Goal: Information Seeking & Learning: Find specific fact

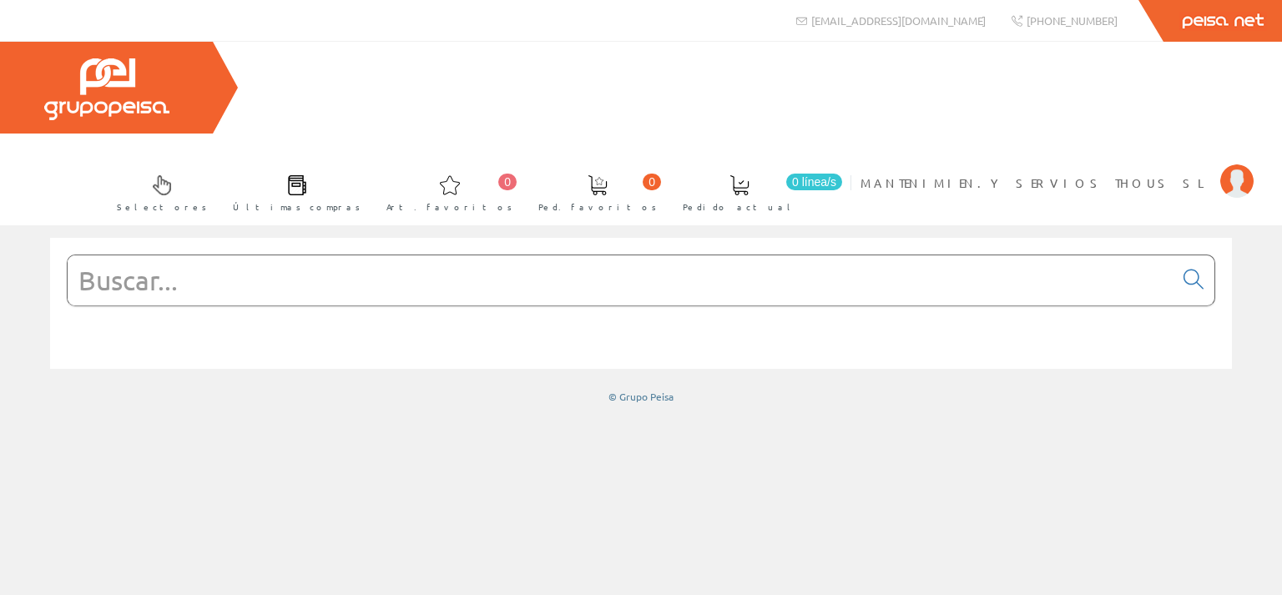
click at [244, 255] on input "text" at bounding box center [621, 280] width 1106 height 50
paste input "HAGE0879"
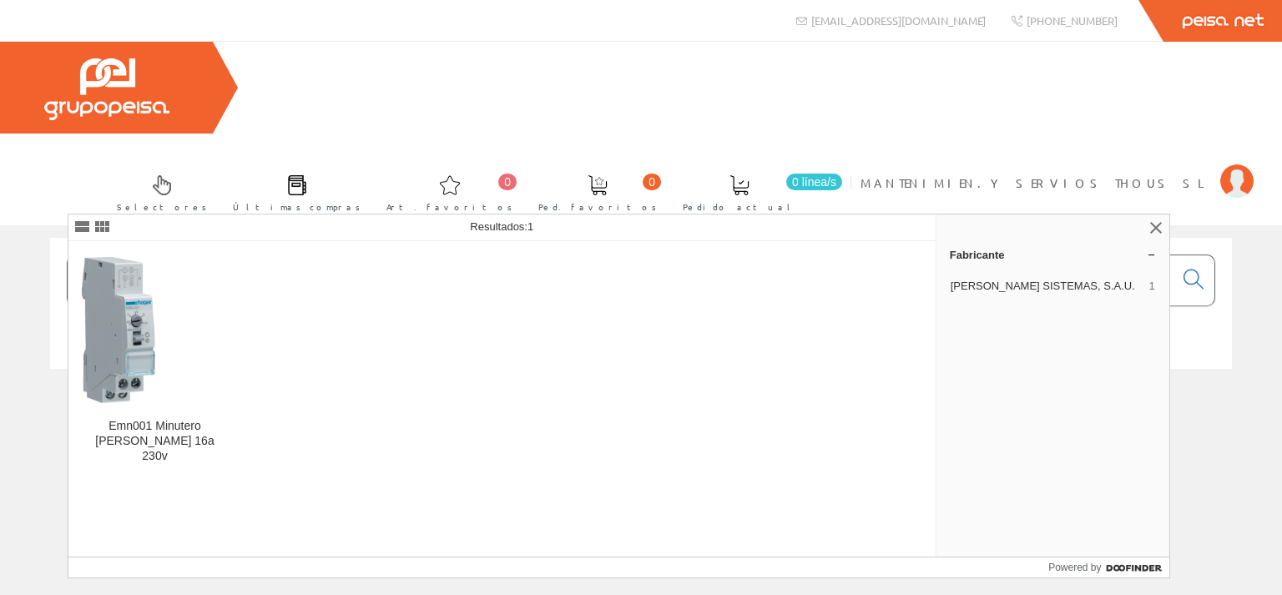
type input "HAGE0879"
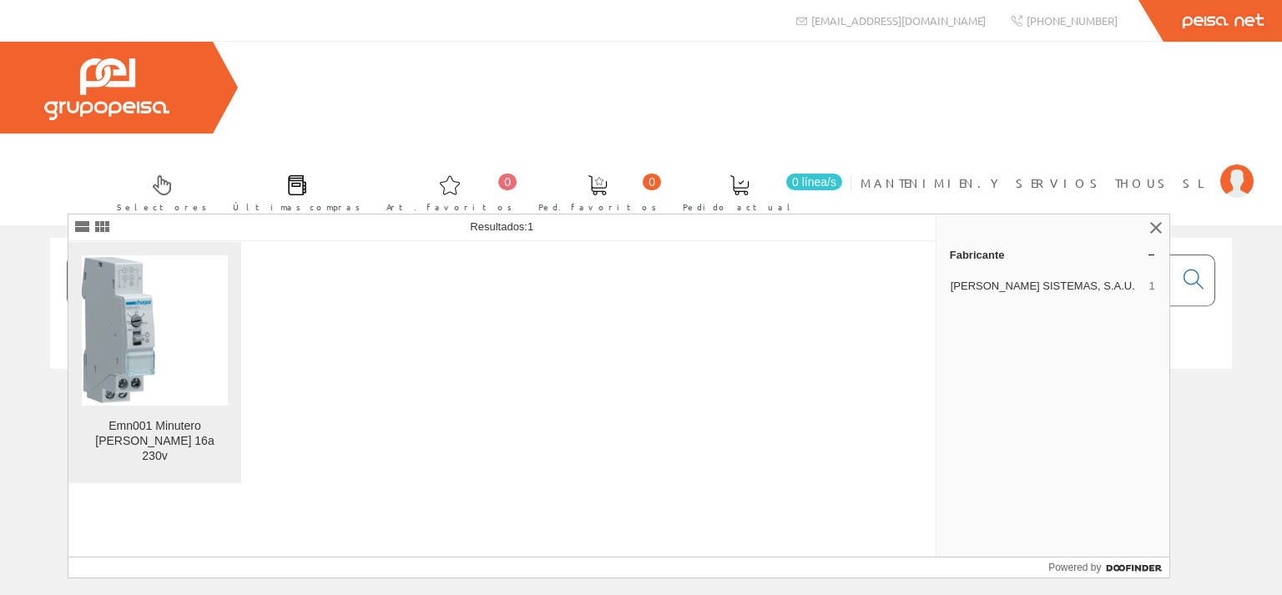
click at [179, 370] on img at bounding box center [155, 330] width 146 height 146
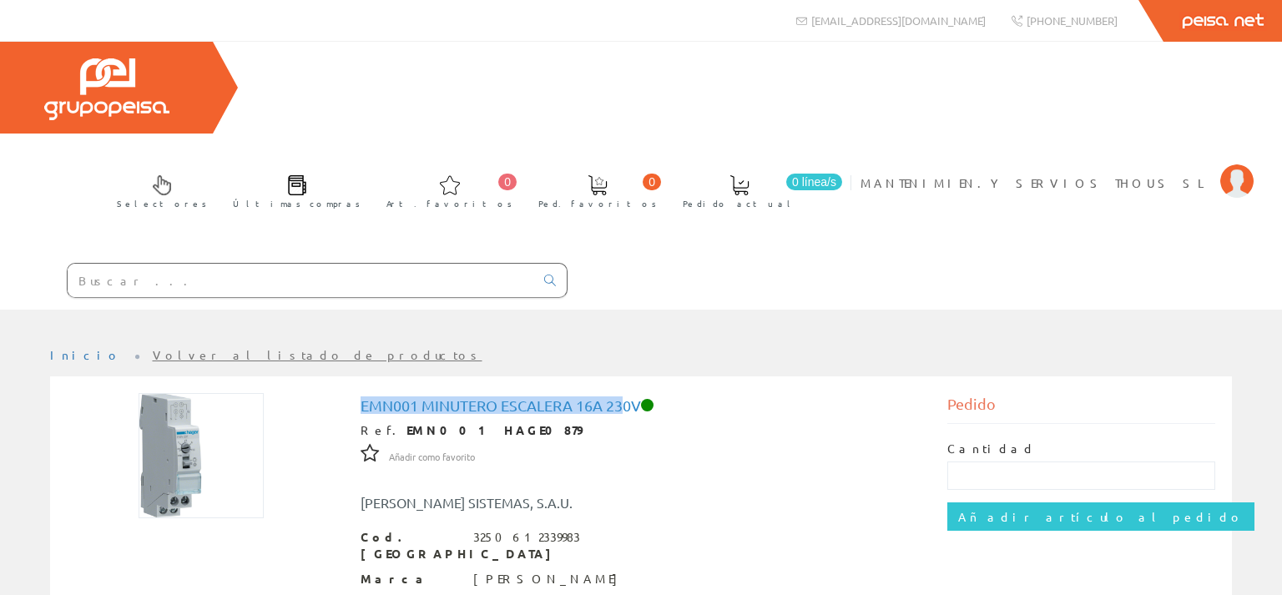
drag, startPoint x: 362, startPoint y: 312, endPoint x: 624, endPoint y: 315, distance: 262.0
click at [624, 397] on h1 "Emn001 Minutero Escalera 16a 230v" at bounding box center [641, 405] width 562 height 17
click at [706, 476] on div "[PERSON_NAME] SISTEMAS, S.A.U." at bounding box center [641, 494] width 587 height 36
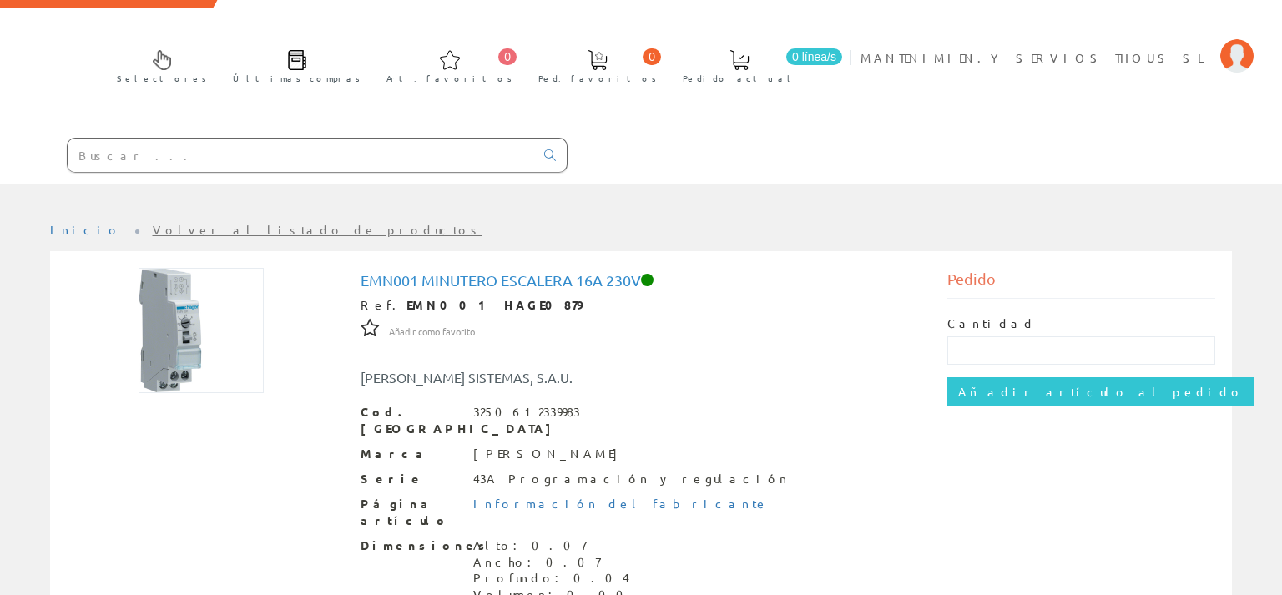
scroll to position [88, 0]
